Goal: Entertainment & Leisure: Consume media (video, audio)

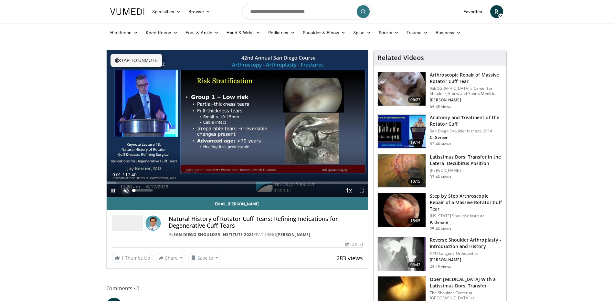
click at [124, 191] on span "Video Player" at bounding box center [125, 190] width 13 height 13
drag, startPoint x: 153, startPoint y: 191, endPoint x: 164, endPoint y: 191, distance: 10.7
click at [164, 191] on div "Mute 100%" at bounding box center [141, 190] width 45 height 13
click at [157, 191] on div "Current Time 0:07 / Duration 17:40 Pause Skip Backward Skip Forward Mute 100% L…" at bounding box center [238, 190] width 262 height 13
drag, startPoint x: 151, startPoint y: 191, endPoint x: 158, endPoint y: 191, distance: 6.1
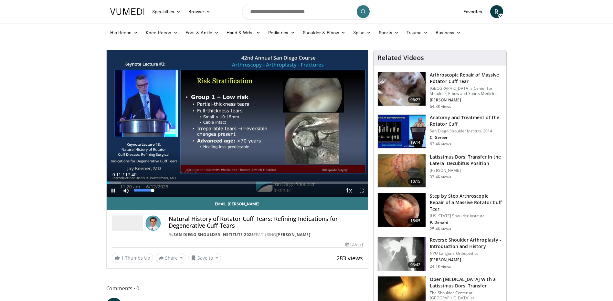
click at [158, 191] on div "Mute 100%" at bounding box center [141, 190] width 45 height 13
